Goal: Complete application form

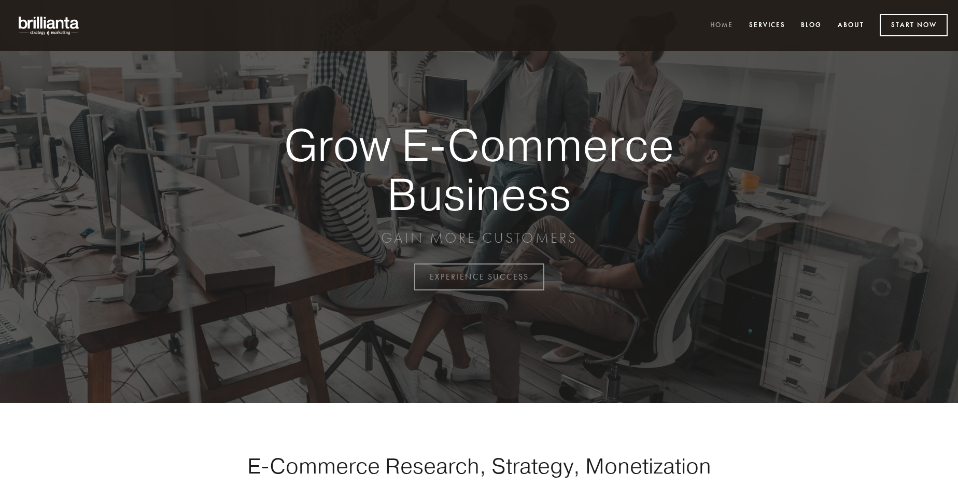
scroll to position [2719, 0]
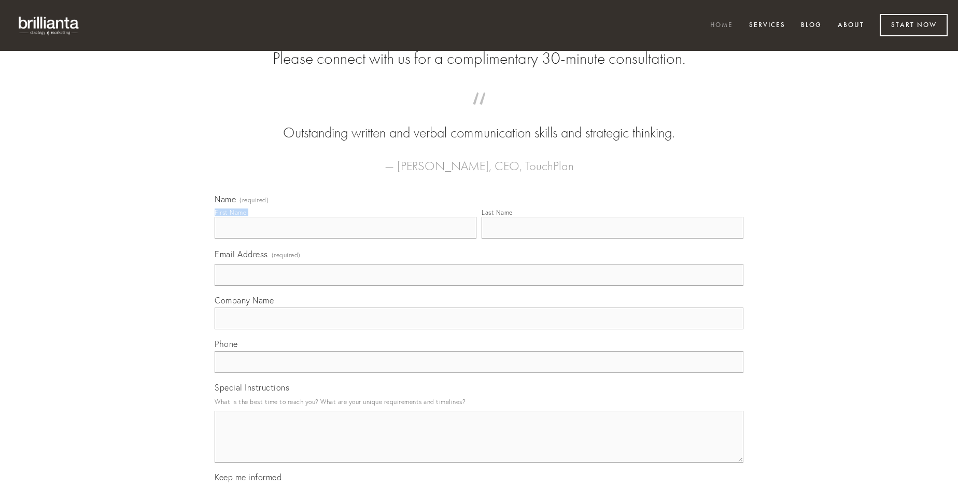
type input "[PERSON_NAME]"
click at [613, 239] on input "Last Name" at bounding box center [613, 228] width 262 height 22
type input "[PERSON_NAME]"
click at [479, 286] on input "Email Address (required)" at bounding box center [479, 275] width 529 height 22
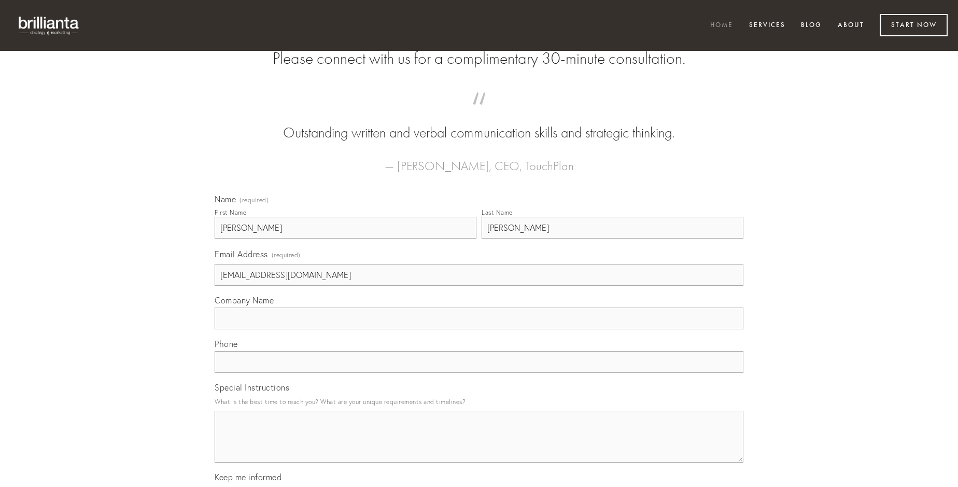
type input "[EMAIL_ADDRESS][DOMAIN_NAME]"
click at [479, 329] on input "Company Name" at bounding box center [479, 319] width 529 height 22
type input "apud"
click at [479, 373] on input "text" at bounding box center [479, 362] width 529 height 22
click at [479, 446] on textarea "Special Instructions" at bounding box center [479, 437] width 529 height 52
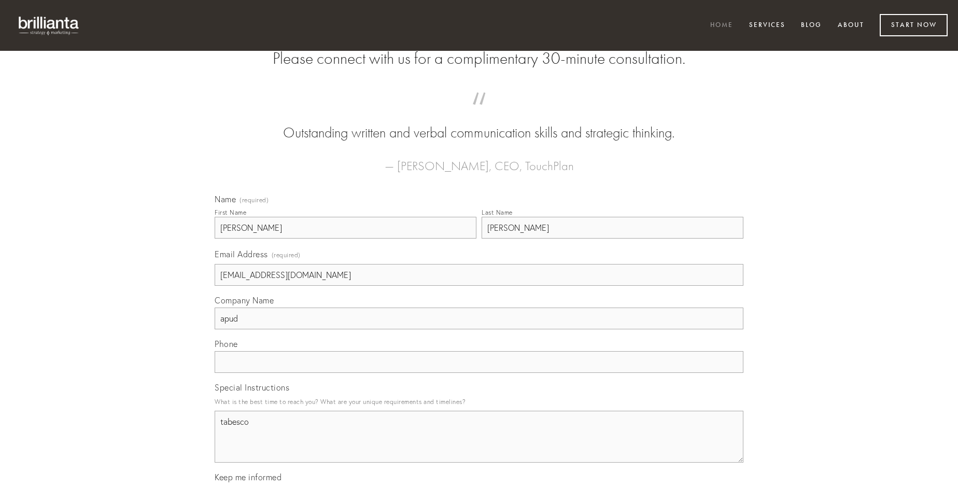
type textarea "tabesco"
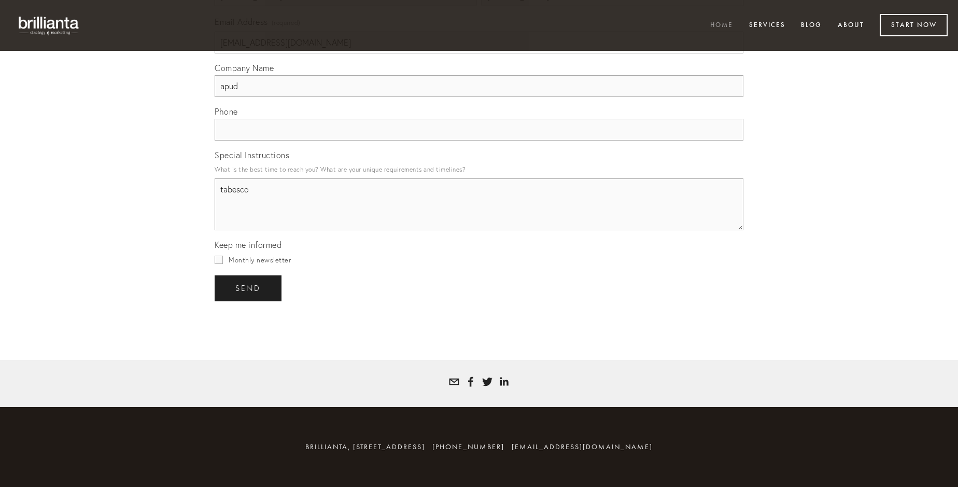
click at [249, 288] on span "send" at bounding box center [247, 288] width 25 height 9
